Goal: Information Seeking & Learning: Learn about a topic

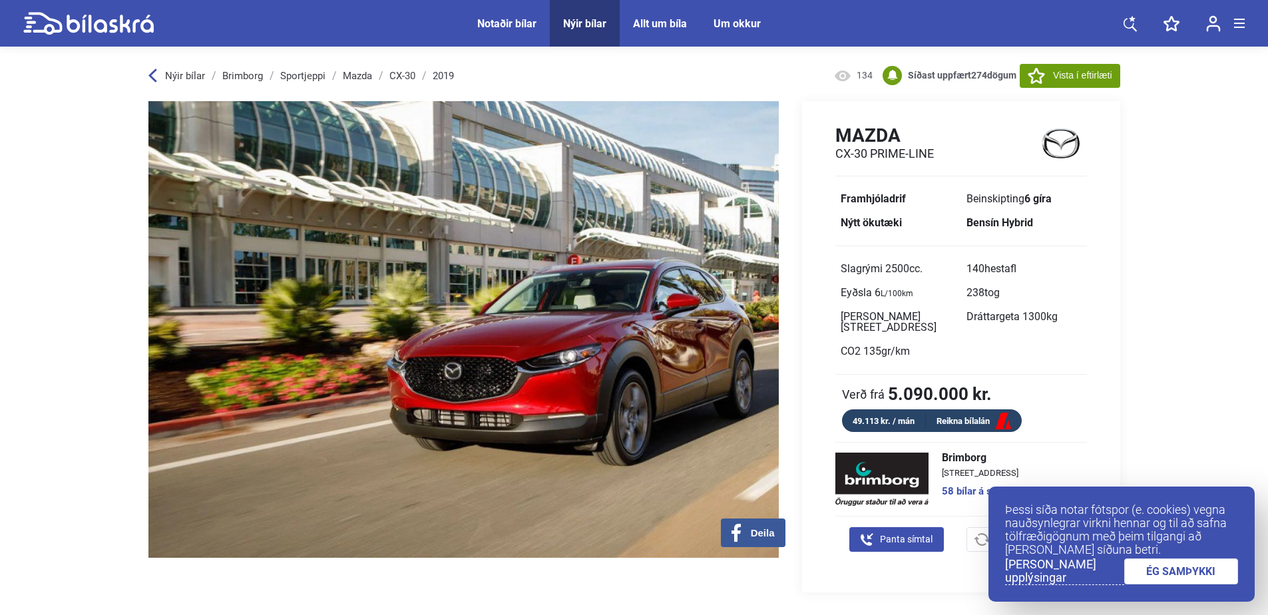
click at [496, 15] on span "Notaðir bílar" at bounding box center [507, 23] width 86 height 47
click at [524, 21] on div "Notaðir bílar" at bounding box center [506, 23] width 59 height 13
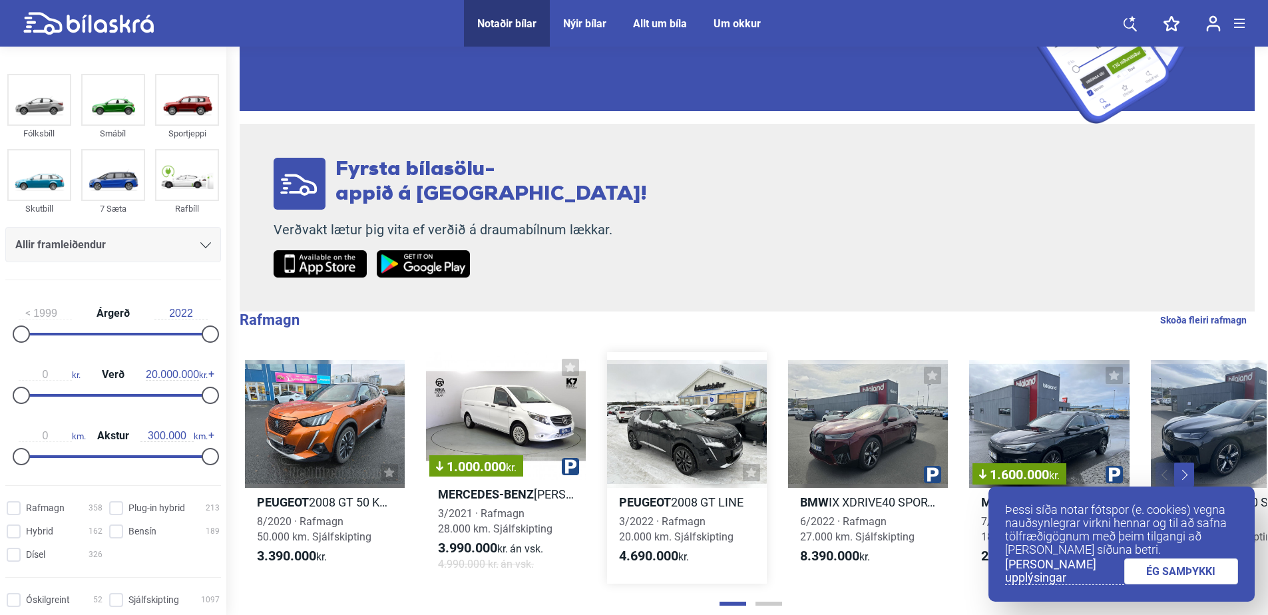
scroll to position [333, 0]
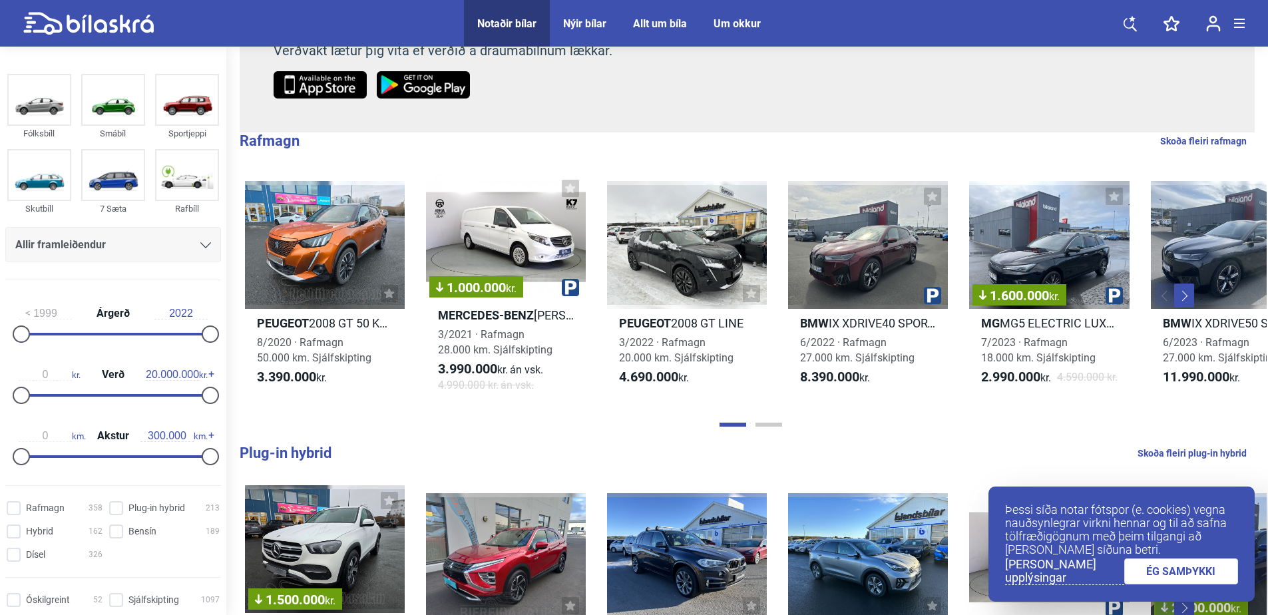
click at [174, 230] on div "Allir framleiðendur" at bounding box center [113, 244] width 216 height 35
click at [167, 241] on div "Allir framleiðendur" at bounding box center [113, 245] width 196 height 19
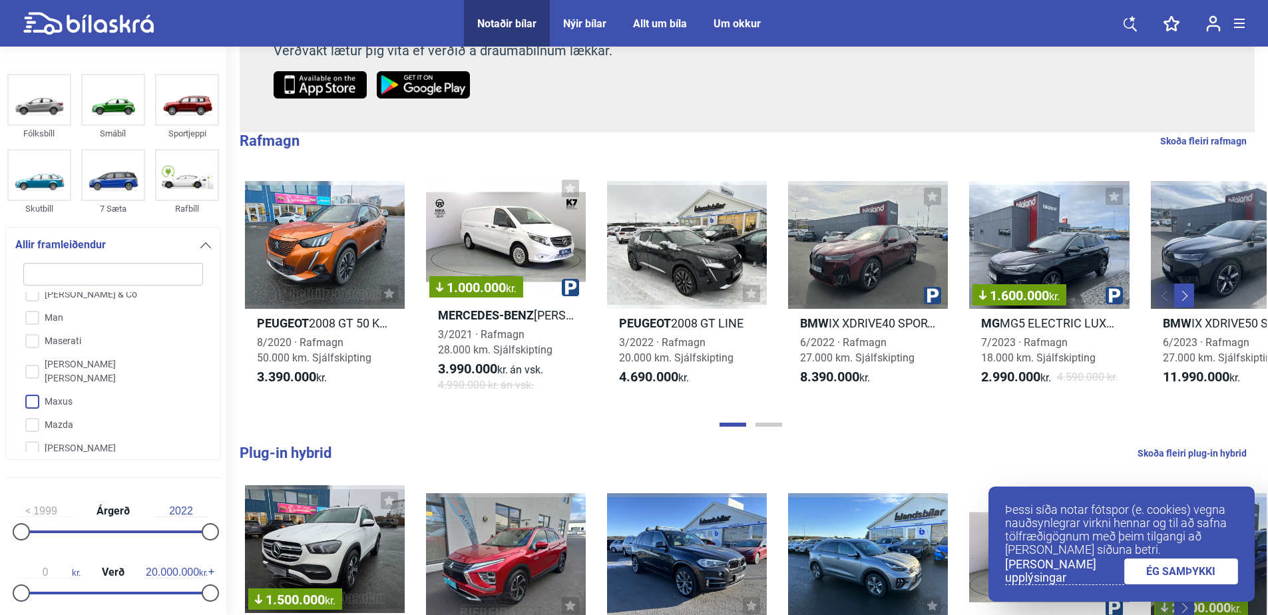
scroll to position [1971, 0]
click at [39, 386] on input "Mazda" at bounding box center [104, 397] width 181 height 23
checkbox input "true"
